Goal: Task Accomplishment & Management: Complete application form

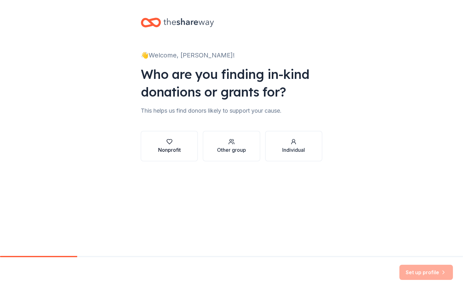
click at [173, 138] on button "Nonprofit" at bounding box center [169, 146] width 57 height 30
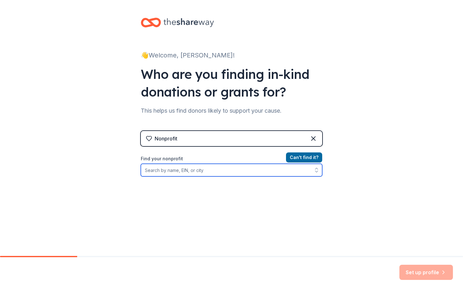
click at [199, 167] on input "Find your nonprofit" at bounding box center [232, 170] width 182 height 13
type input "Tulpehocken Trinity"
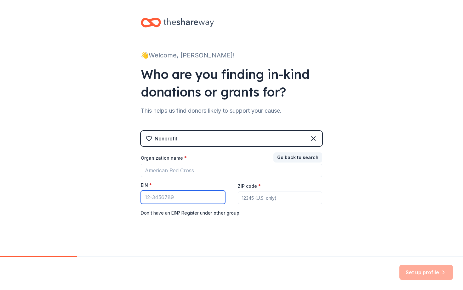
click at [153, 195] on input "EIN *" at bounding box center [183, 196] width 84 height 13
type input "[US_EMPLOYER_IDENTIFICATION_NUMBER]"
type input "17087"
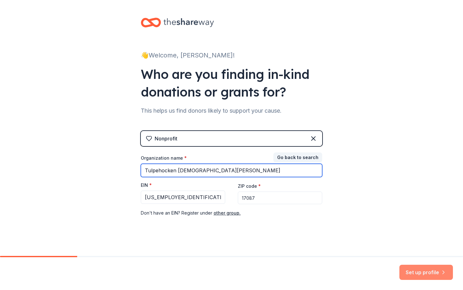
type input "Tulpehocken [DEMOGRAPHIC_DATA][PERSON_NAME]"
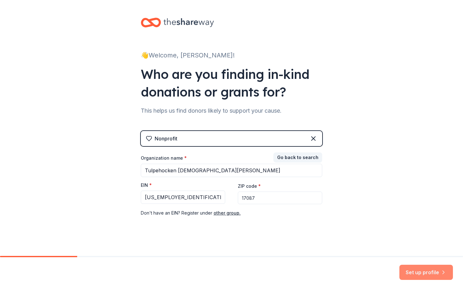
click at [413, 269] on button "Set up profile" at bounding box center [427, 271] width 54 height 15
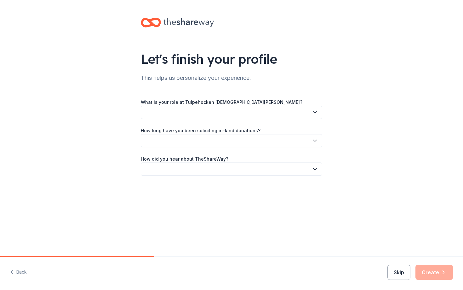
click at [190, 115] on button "button" at bounding box center [232, 112] width 182 height 13
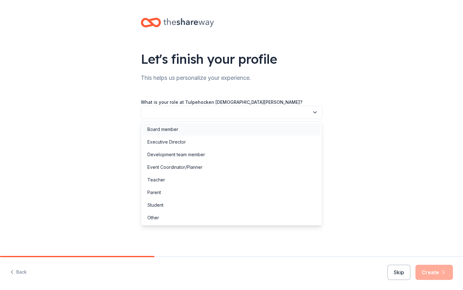
click at [170, 130] on div "Board member" at bounding box center [162, 129] width 31 height 8
click at [315, 111] on icon "button" at bounding box center [315, 112] width 6 height 6
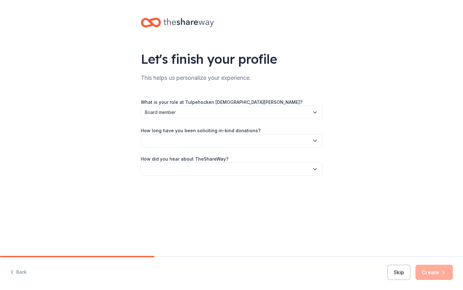
click at [315, 111] on icon "button" at bounding box center [315, 112] width 6 height 6
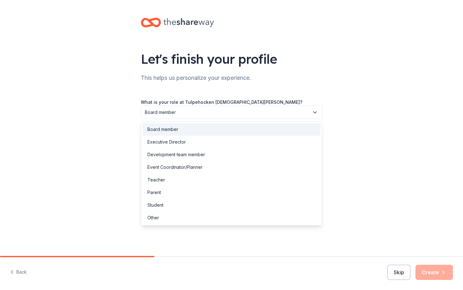
click at [315, 111] on icon "button" at bounding box center [315, 112] width 6 height 6
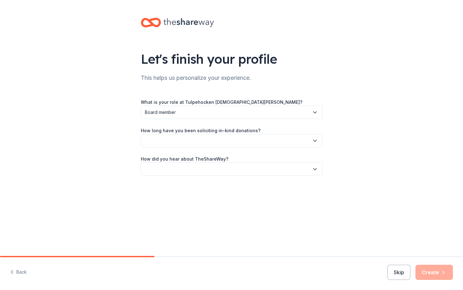
click at [278, 138] on button "button" at bounding box center [232, 140] width 182 height 13
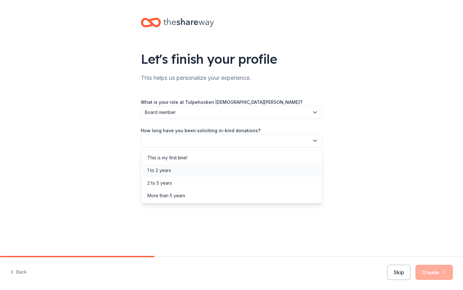
click at [246, 169] on div "1 to 2 years" at bounding box center [231, 170] width 178 height 13
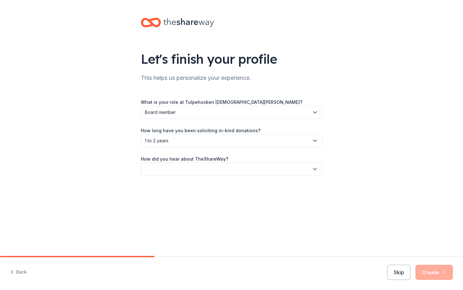
click at [244, 166] on button "button" at bounding box center [232, 168] width 182 height 13
click at [181, 199] on div "Online search" at bounding box center [231, 198] width 178 height 13
click at [430, 272] on button "Create" at bounding box center [435, 271] width 38 height 15
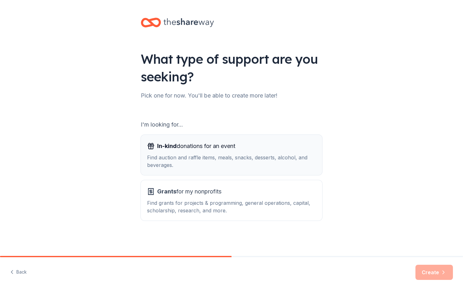
click at [194, 158] on div "Find auction and raffle items, meals, snacks, desserts, alcohol, and beverages." at bounding box center [231, 160] width 169 height 15
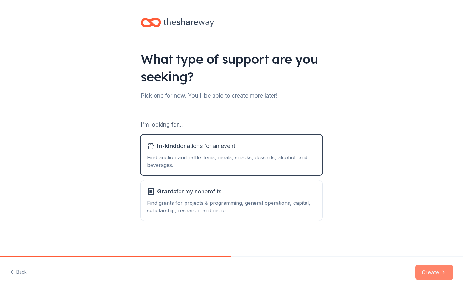
click at [430, 273] on button "Create" at bounding box center [435, 271] width 38 height 15
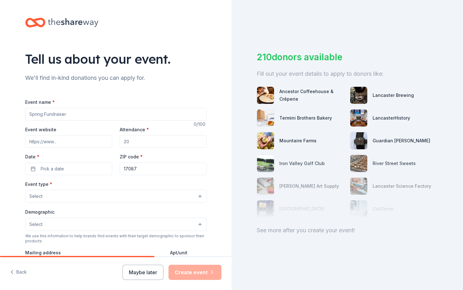
click at [147, 268] on button "Maybe later" at bounding box center [143, 271] width 41 height 15
